Goal: Task Accomplishment & Management: Manage account settings

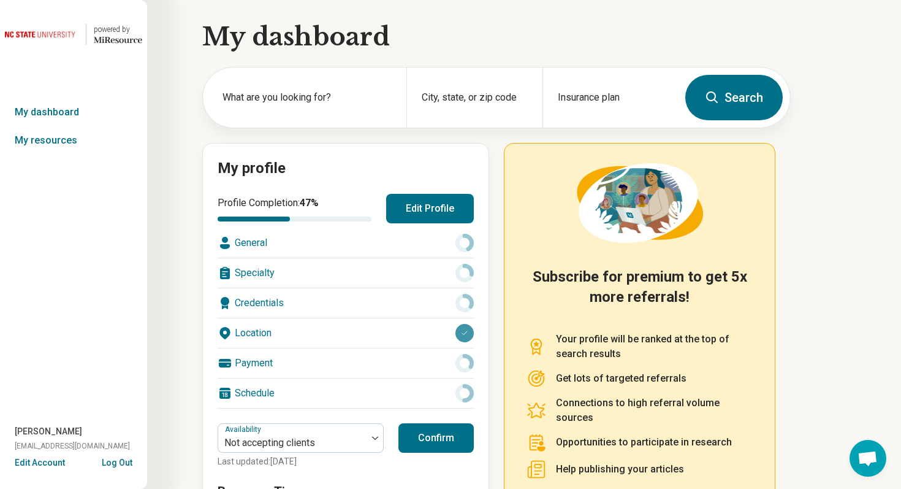
click at [52, 462] on button "Edit Account" at bounding box center [40, 462] width 50 height 13
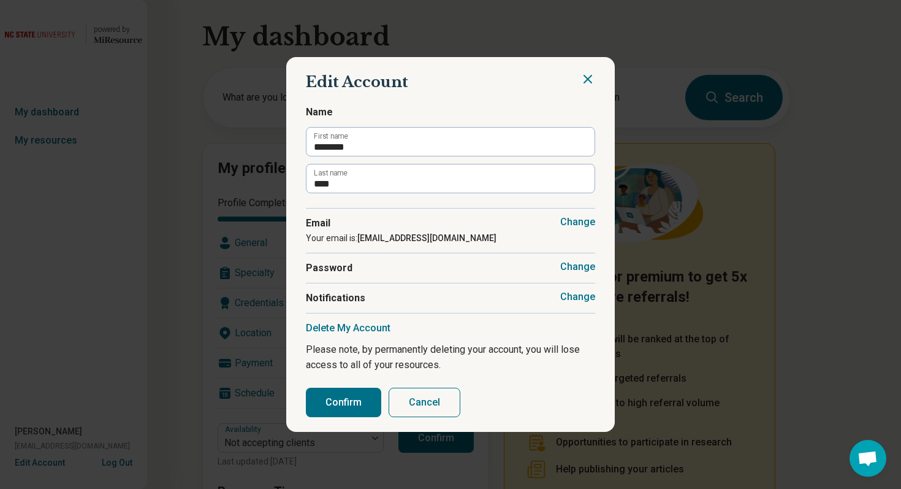
click at [586, 297] on button "Change" at bounding box center [577, 297] width 35 height 12
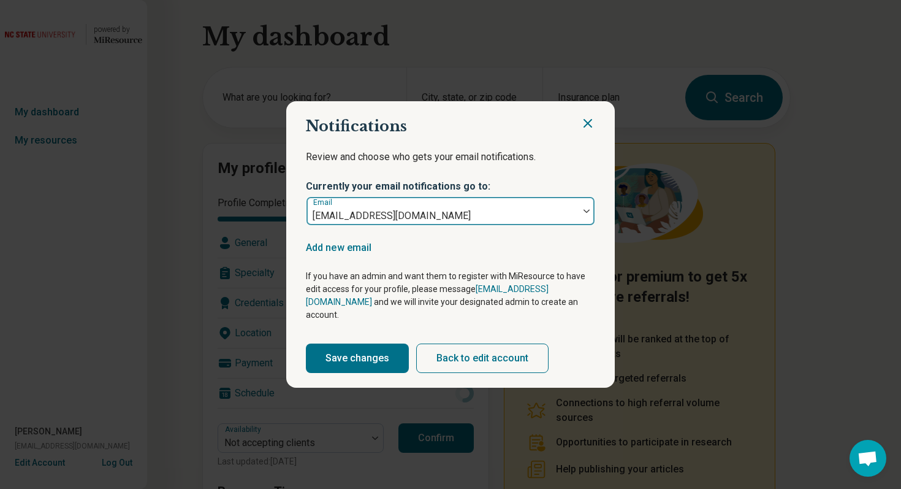
click at [581, 225] on div at bounding box center [587, 211] width 16 height 28
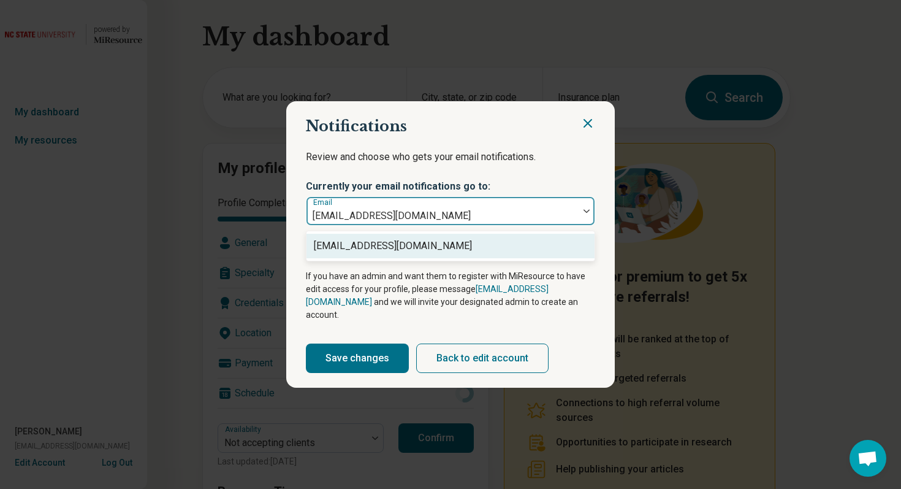
click at [587, 127] on icon "Close" at bounding box center [587, 123] width 7 height 7
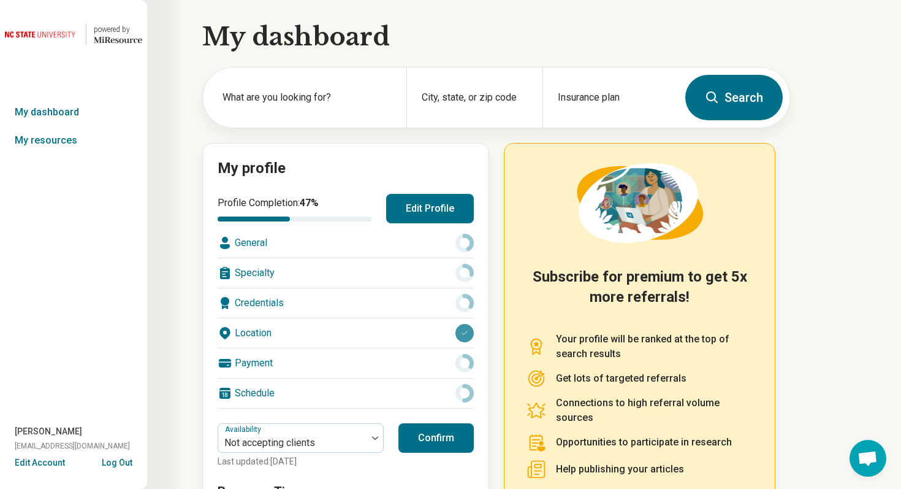
click at [425, 208] on button "Edit Profile" at bounding box center [430, 208] width 88 height 29
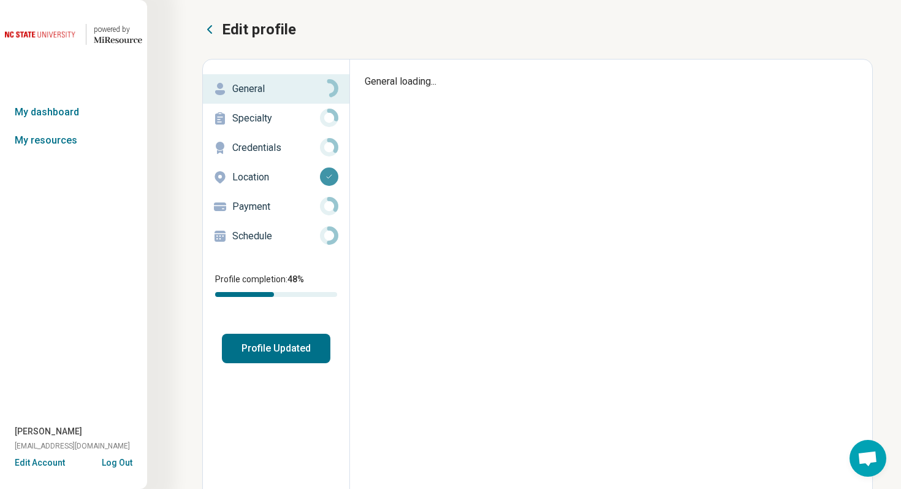
click at [307, 237] on p "Schedule" at bounding box center [276, 236] width 88 height 15
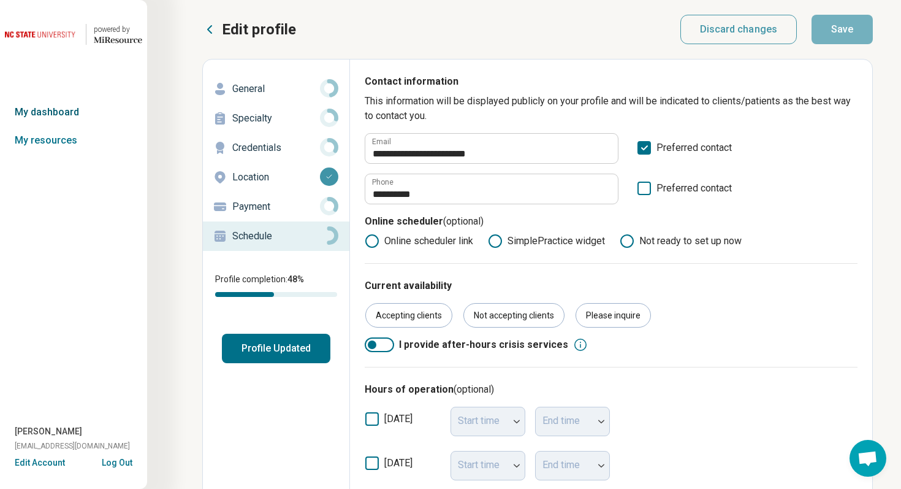
click at [87, 110] on link "My dashboard" at bounding box center [73, 112] width 147 height 28
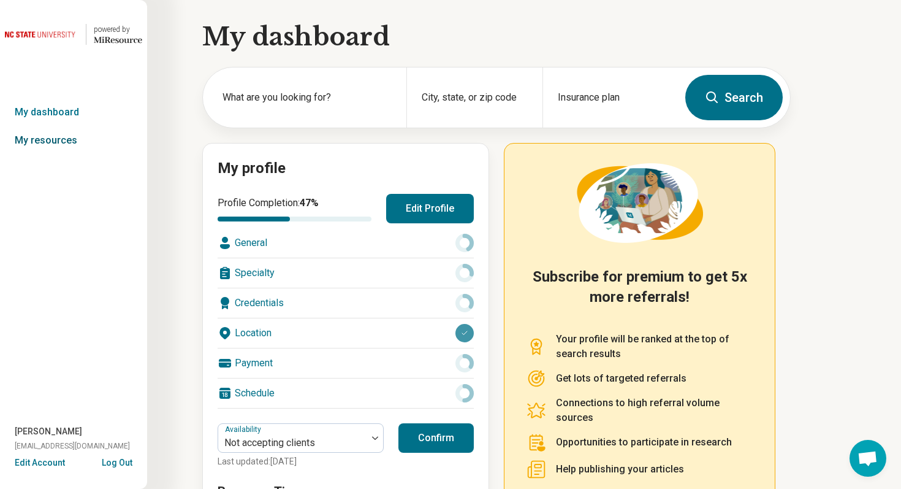
click at [61, 132] on link "My resources" at bounding box center [73, 140] width 147 height 28
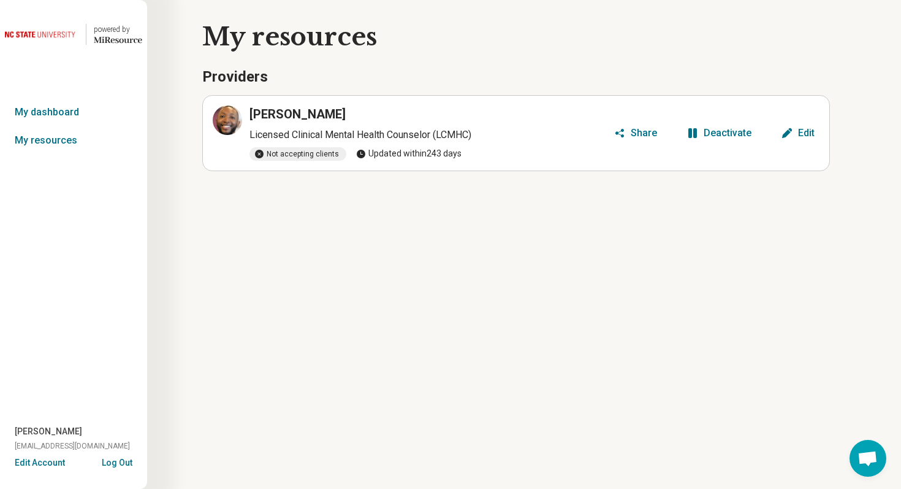
click at [707, 129] on div "Deactivate" at bounding box center [728, 133] width 48 height 10
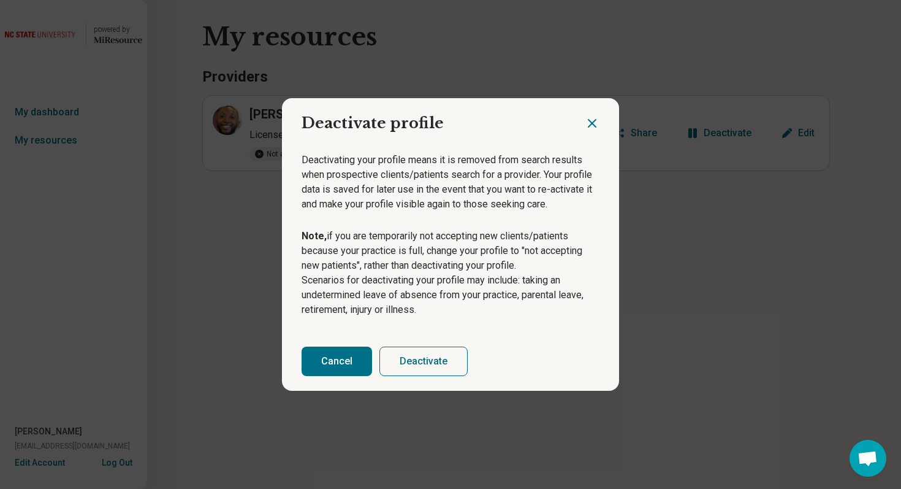
click at [441, 366] on button "Deactivate" at bounding box center [424, 360] width 88 height 29
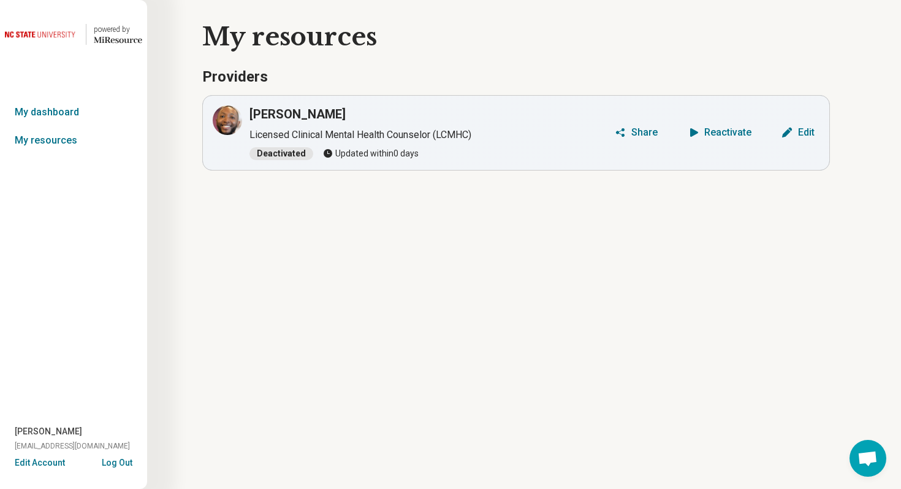
click at [121, 461] on button "Log Out" at bounding box center [117, 461] width 31 height 10
